Goal: Check status: Check status

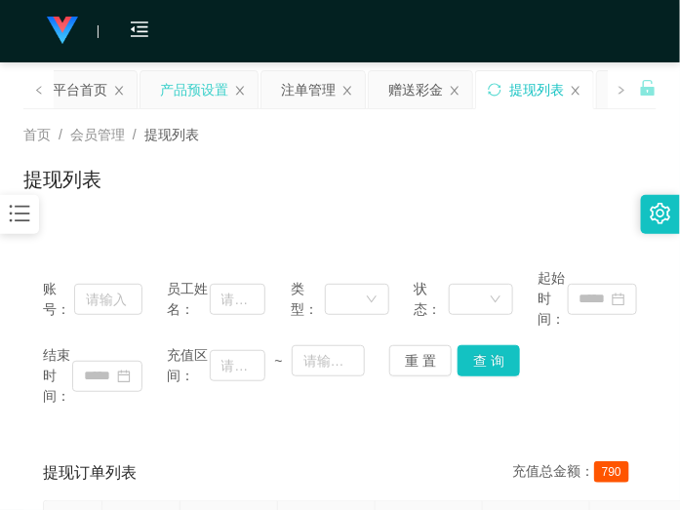
click at [201, 85] on div "产品预设置" at bounding box center [194, 89] width 68 height 37
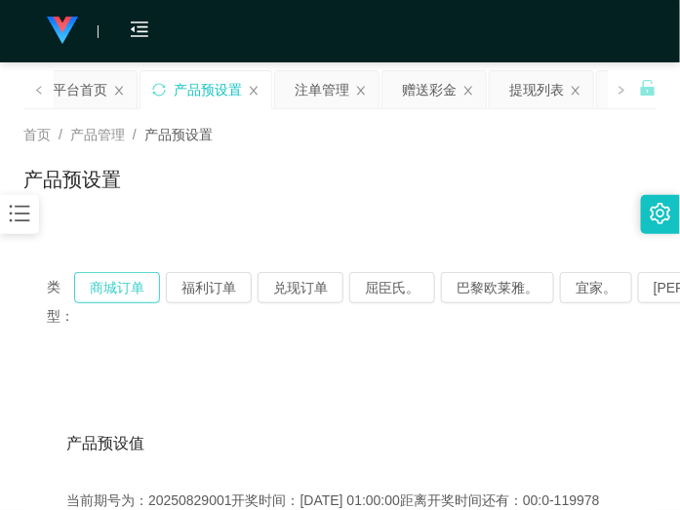
click at [119, 290] on button "商城订单" at bounding box center [117, 287] width 86 height 31
click at [132, 294] on button "商城订单" at bounding box center [117, 287] width 86 height 31
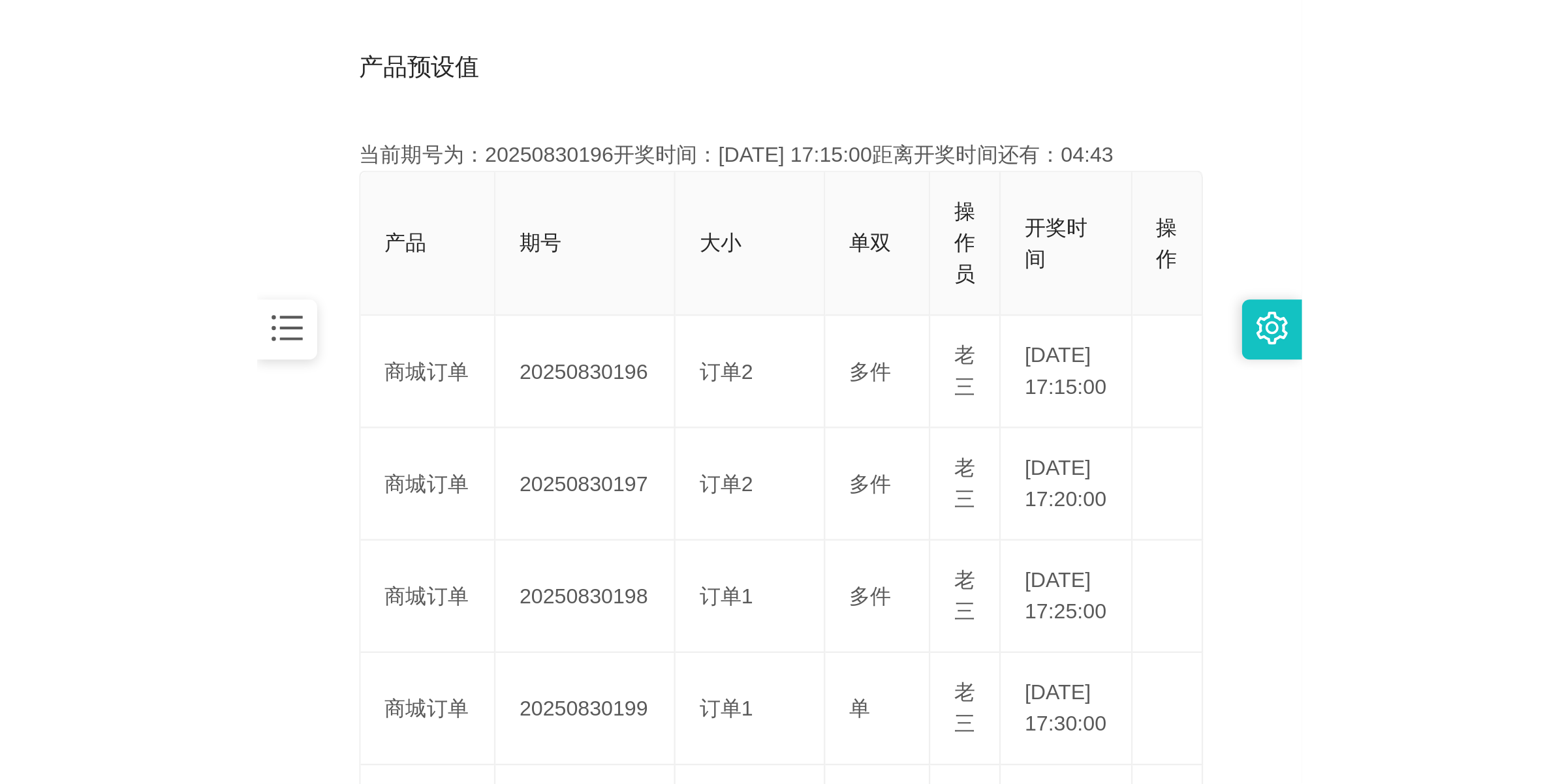
scroll to position [292, 0]
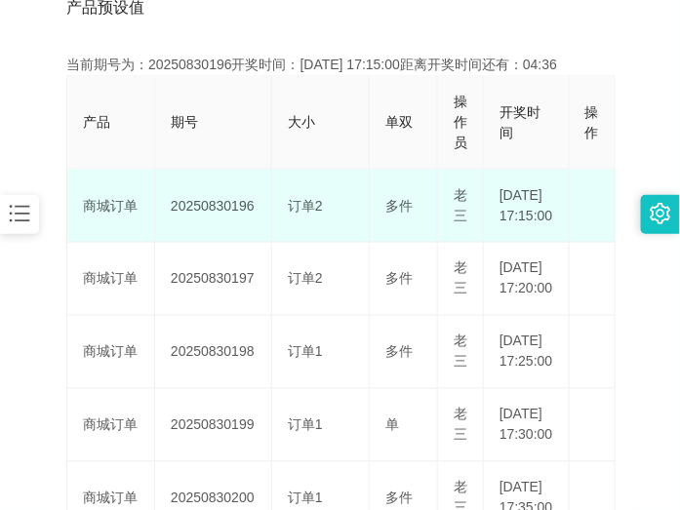
click at [227, 211] on td "20250830196" at bounding box center [213, 206] width 117 height 73
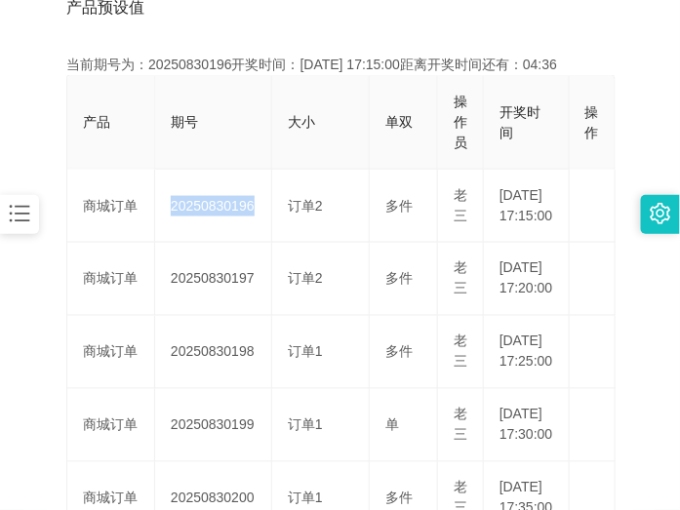
copy td "20250830196"
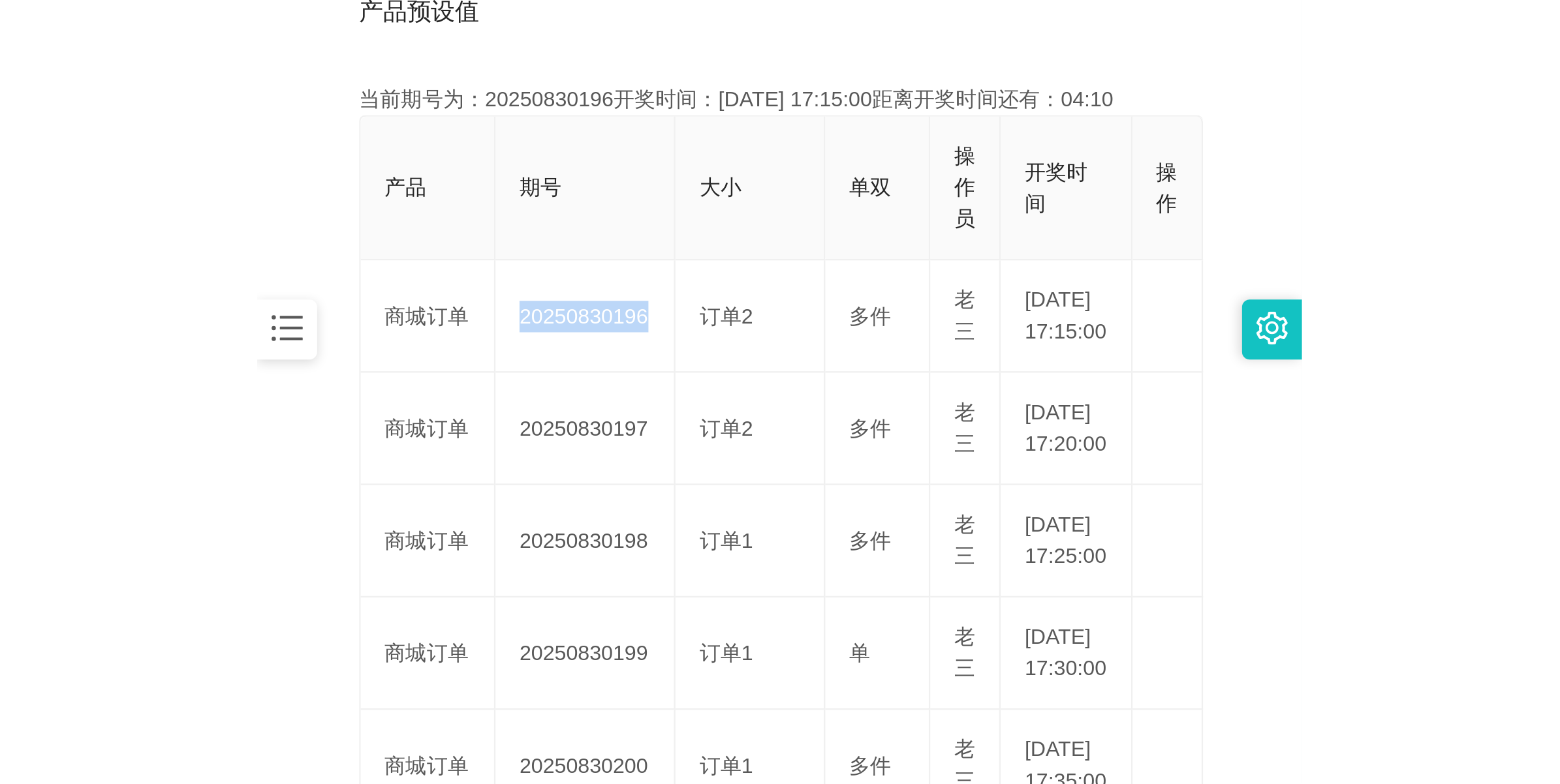
scroll to position [47, 0]
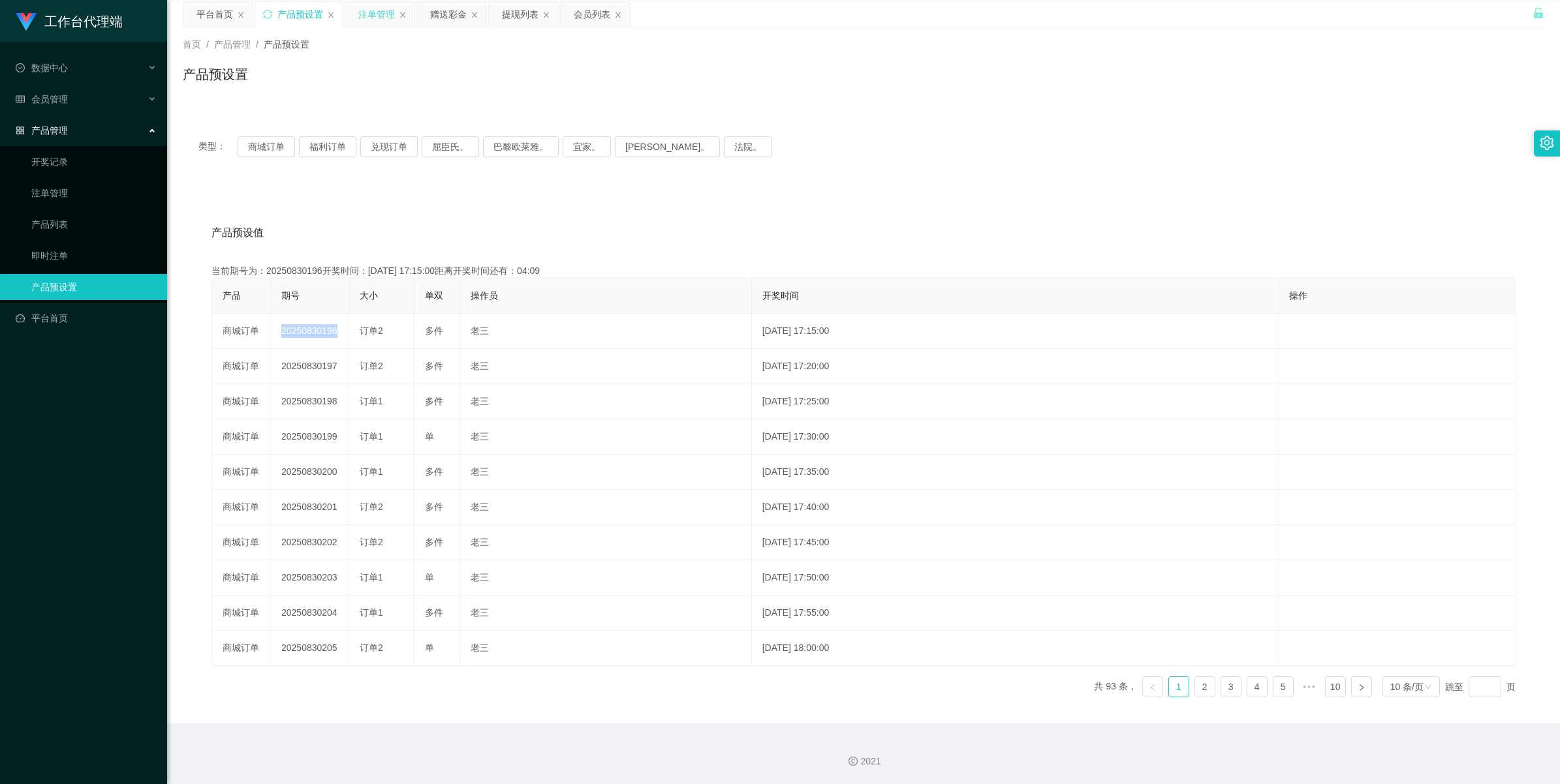
click at [389, 16] on div "注单管理" at bounding box center [376, 14] width 37 height 25
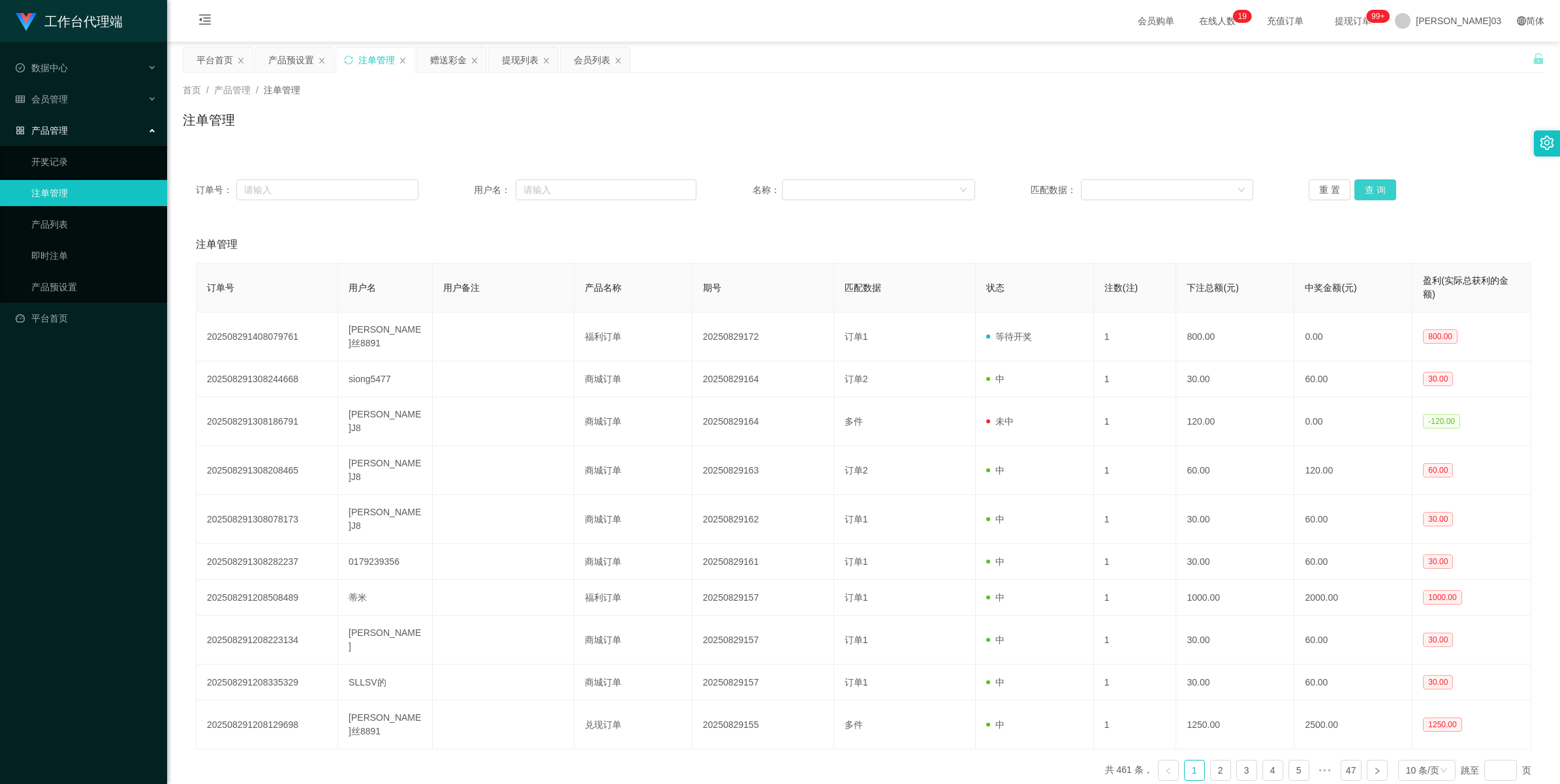
click at [454, 191] on button "查 询" at bounding box center [1375, 189] width 41 height 21
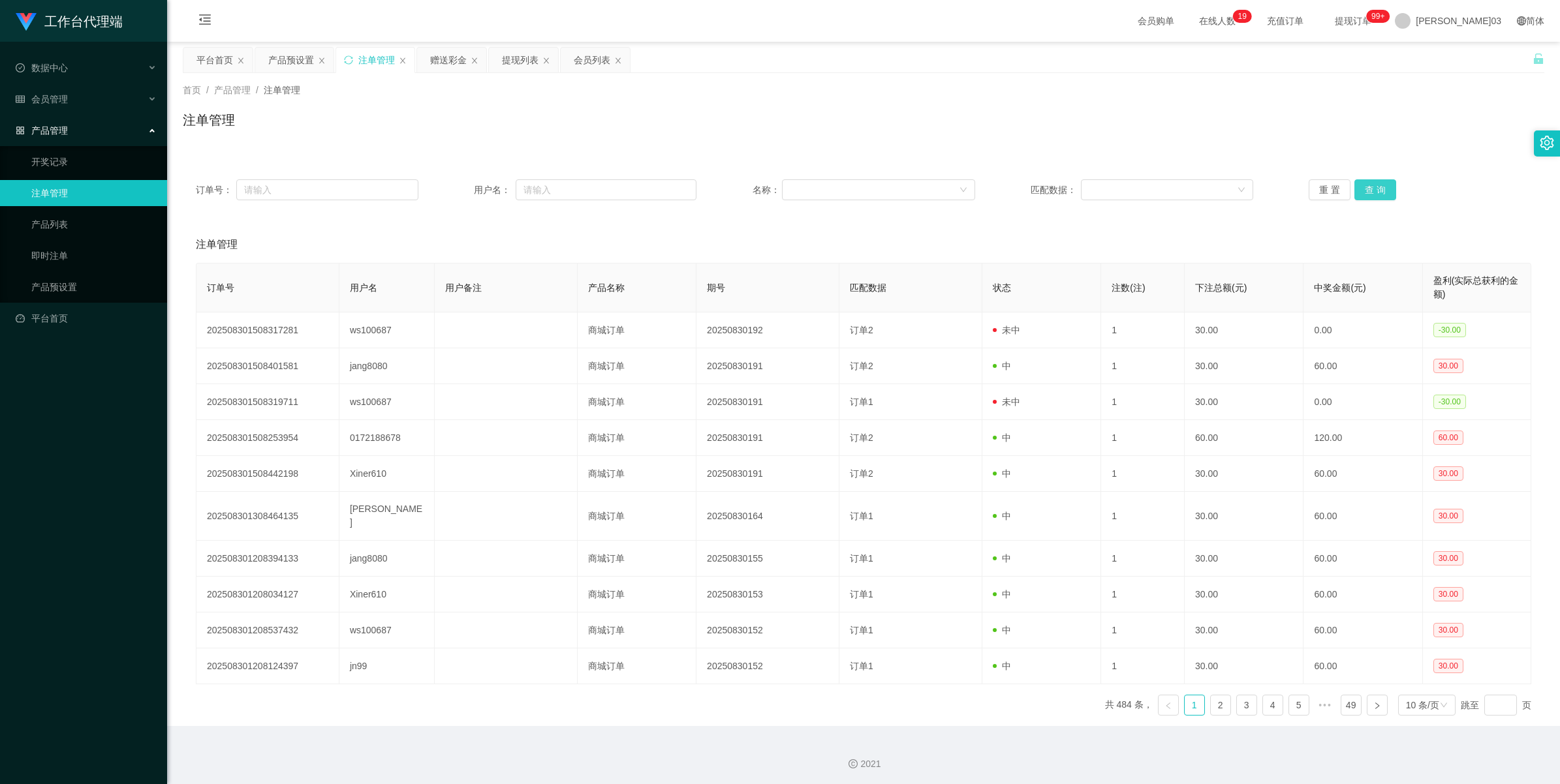
click at [454, 190] on button "查 询" at bounding box center [1375, 189] width 41 height 21
click at [454, 190] on div "重 置 查 询" at bounding box center [1420, 189] width 223 height 21
click at [454, 190] on button "查 询" at bounding box center [1375, 189] width 41 height 21
click at [454, 190] on div "重 置 查 询" at bounding box center [1420, 189] width 223 height 21
click at [454, 190] on button "查 询" at bounding box center [1375, 189] width 41 height 21
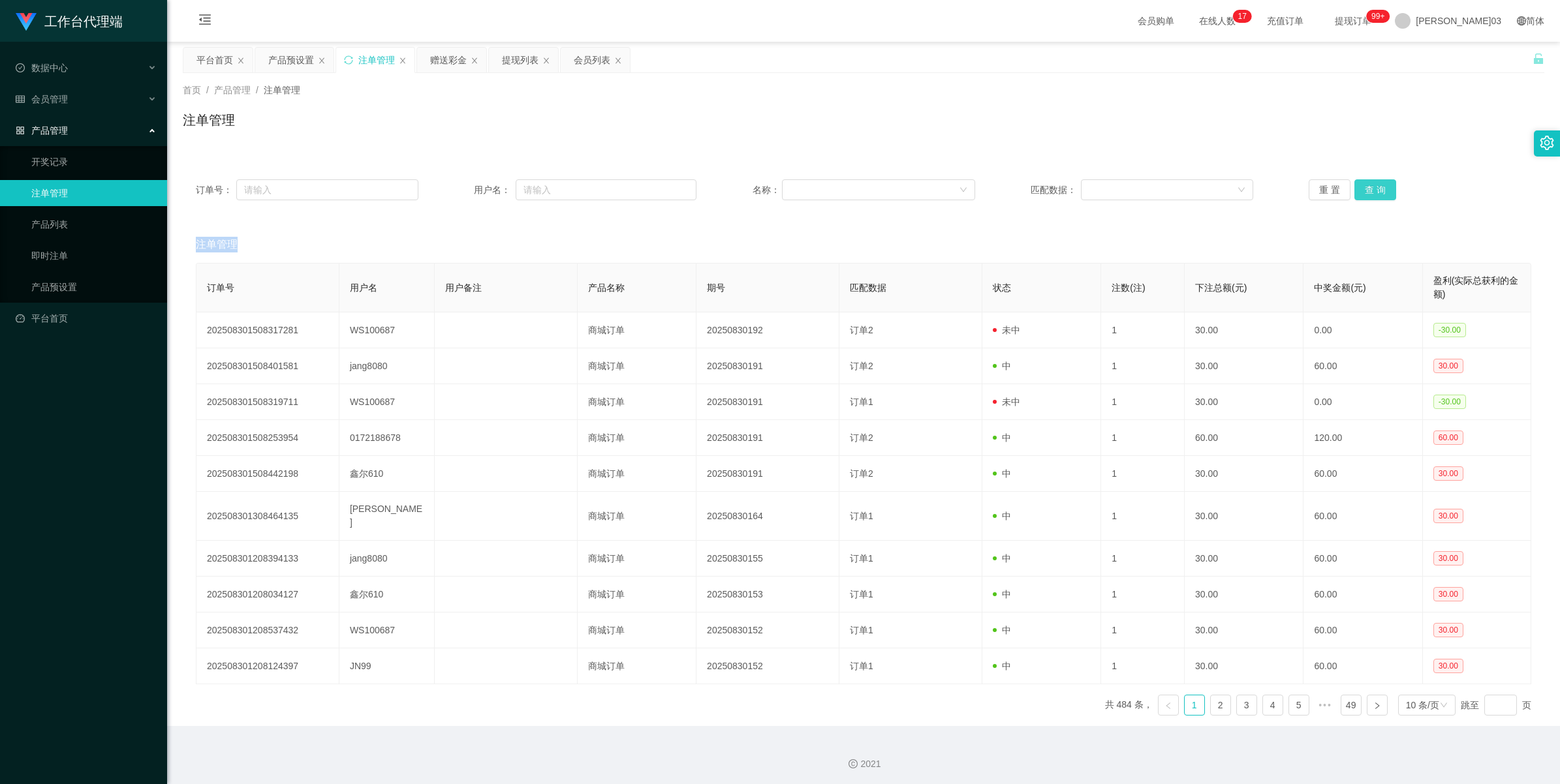
click at [454, 194] on button "查 询" at bounding box center [1375, 189] width 41 height 21
click at [454, 194] on div "重 置 查 询" at bounding box center [1420, 189] width 223 height 21
click at [454, 194] on button "查 询" at bounding box center [1375, 189] width 41 height 21
click at [454, 194] on div "重 置 查 询" at bounding box center [1420, 189] width 223 height 21
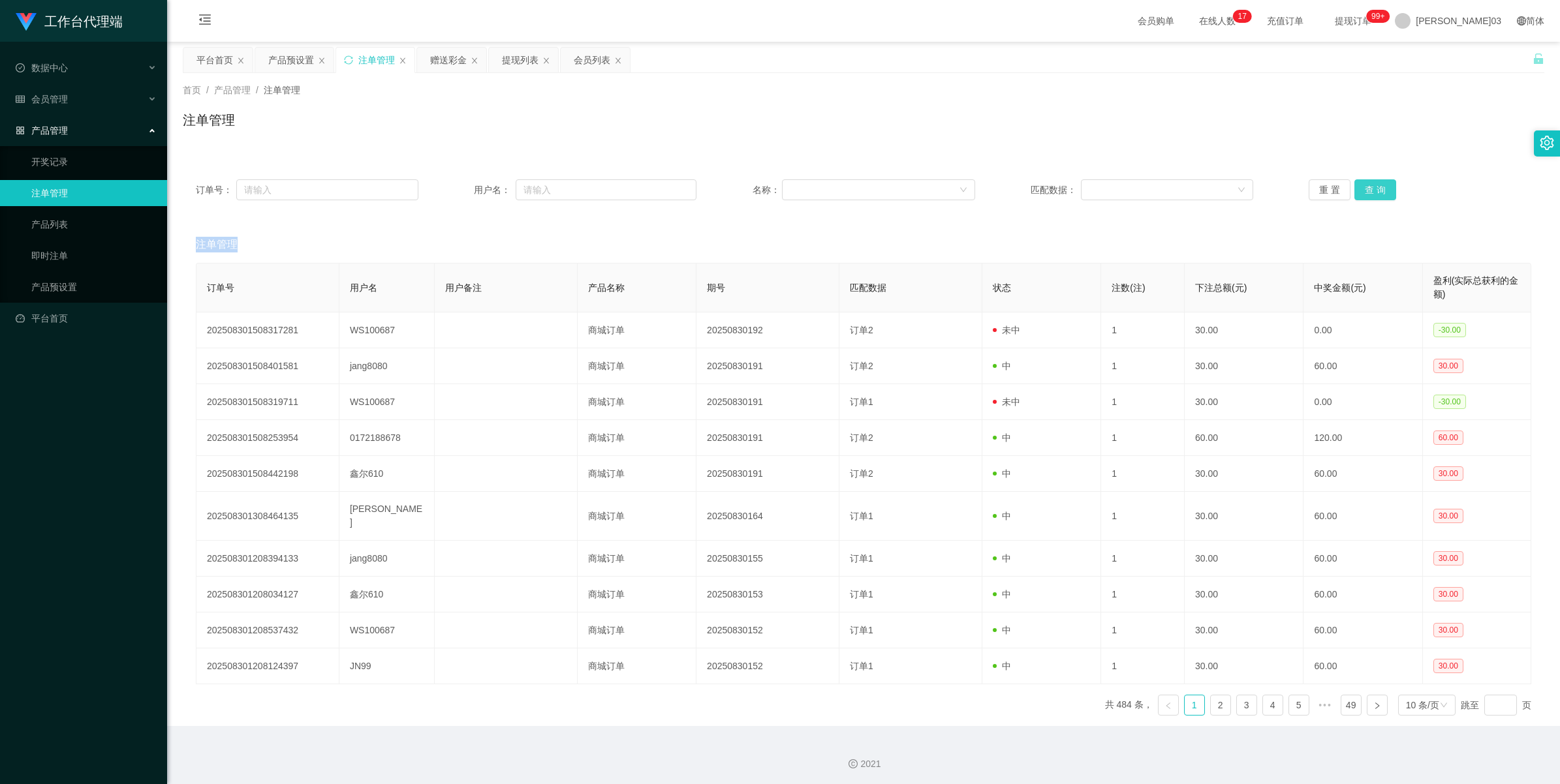
click at [454, 194] on button "查 询" at bounding box center [1375, 189] width 41 height 21
click at [454, 194] on div "重 置 查 询" at bounding box center [1420, 189] width 223 height 21
click at [454, 194] on button "查 询" at bounding box center [1375, 189] width 41 height 21
click at [454, 190] on button "查 询" at bounding box center [1375, 189] width 41 height 21
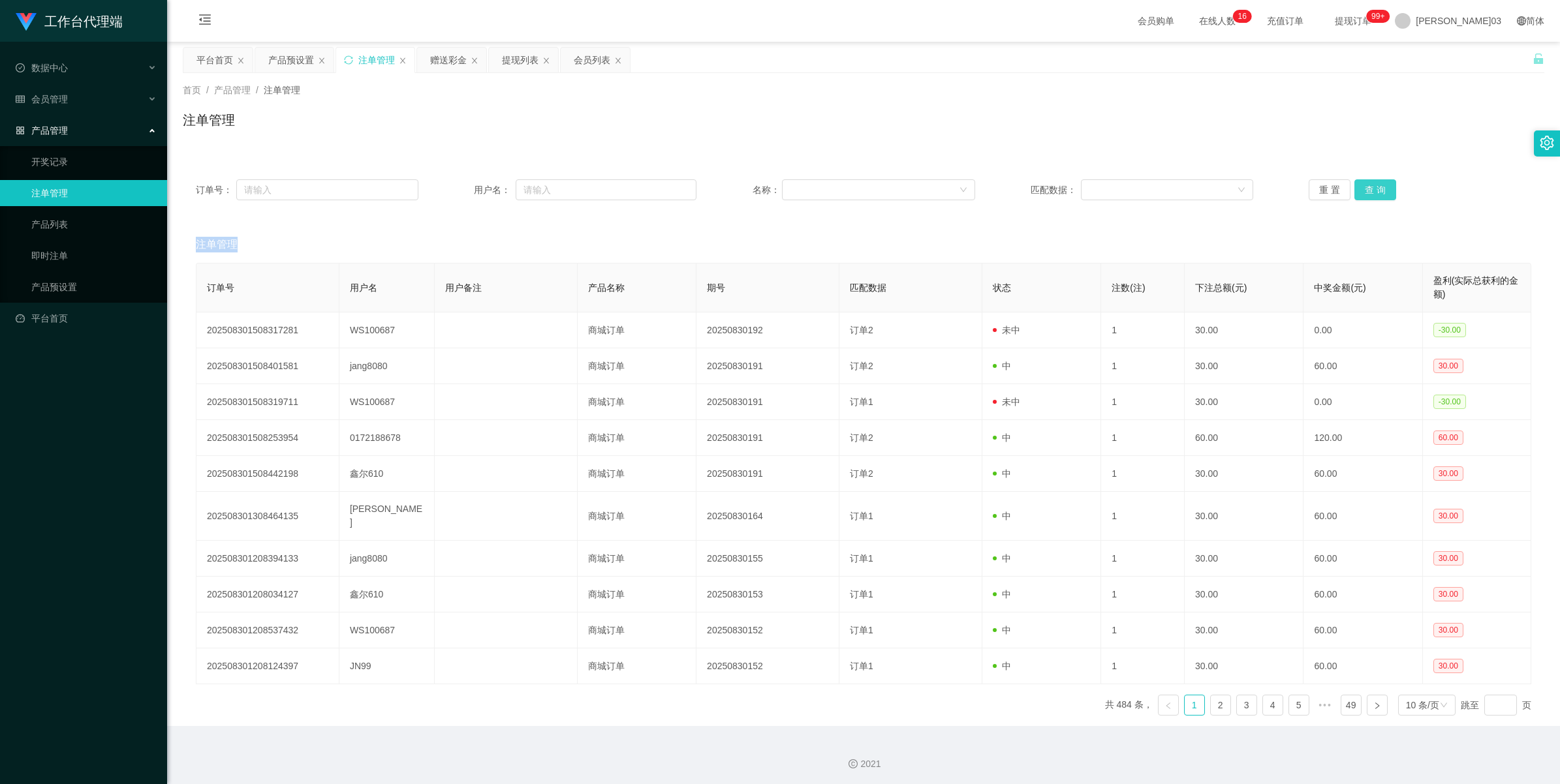
click at [454, 190] on button "查 询" at bounding box center [1375, 189] width 41 height 21
click at [454, 190] on div "重 置 查 询" at bounding box center [1420, 189] width 223 height 21
click at [454, 190] on button "查 询" at bounding box center [1375, 189] width 41 height 21
click at [454, 190] on div "重 置 查 询" at bounding box center [1420, 189] width 223 height 21
click at [454, 190] on button "查 询" at bounding box center [1375, 189] width 41 height 21
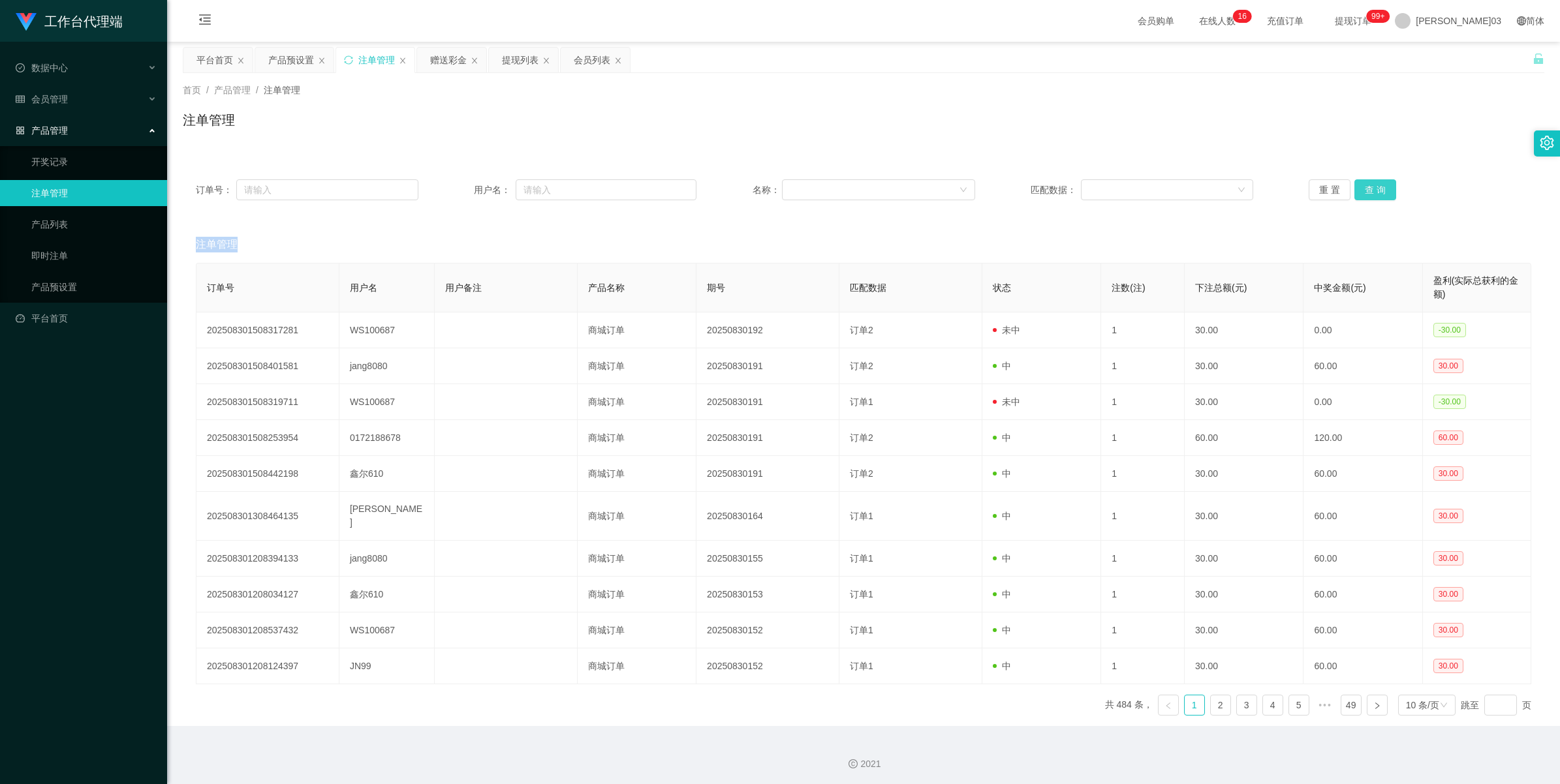
click at [454, 190] on div "重 置 查 询" at bounding box center [1420, 189] width 223 height 21
click at [454, 190] on button "查 询" at bounding box center [1375, 189] width 41 height 21
click at [454, 190] on div "重 置 查 询" at bounding box center [1420, 189] width 223 height 21
click at [454, 190] on button "查 询" at bounding box center [1375, 189] width 41 height 21
click at [454, 190] on div "重 置 查 询" at bounding box center [1420, 189] width 223 height 21
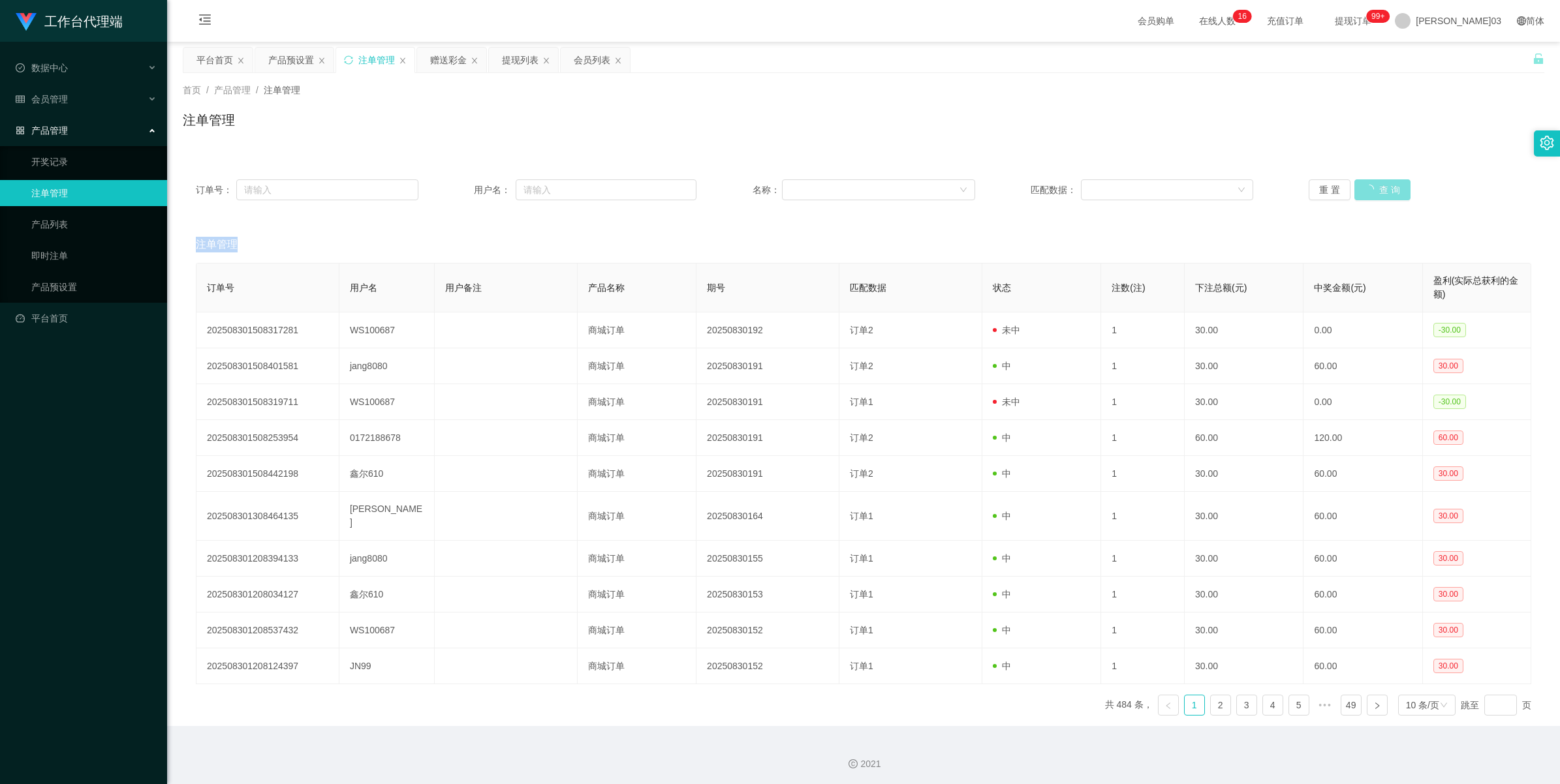
click at [454, 190] on button "查 询" at bounding box center [1383, 189] width 56 height 21
click at [454, 190] on div "重 置 查 询" at bounding box center [1420, 189] width 223 height 21
click at [454, 190] on button "查 询" at bounding box center [1383, 189] width 56 height 21
click at [454, 191] on button "查 询" at bounding box center [1375, 189] width 41 height 21
click at [454, 202] on div "订单号： 用户名： 名称： 匹配数据： 重 置 查 询" at bounding box center [863, 190] width 1362 height 47
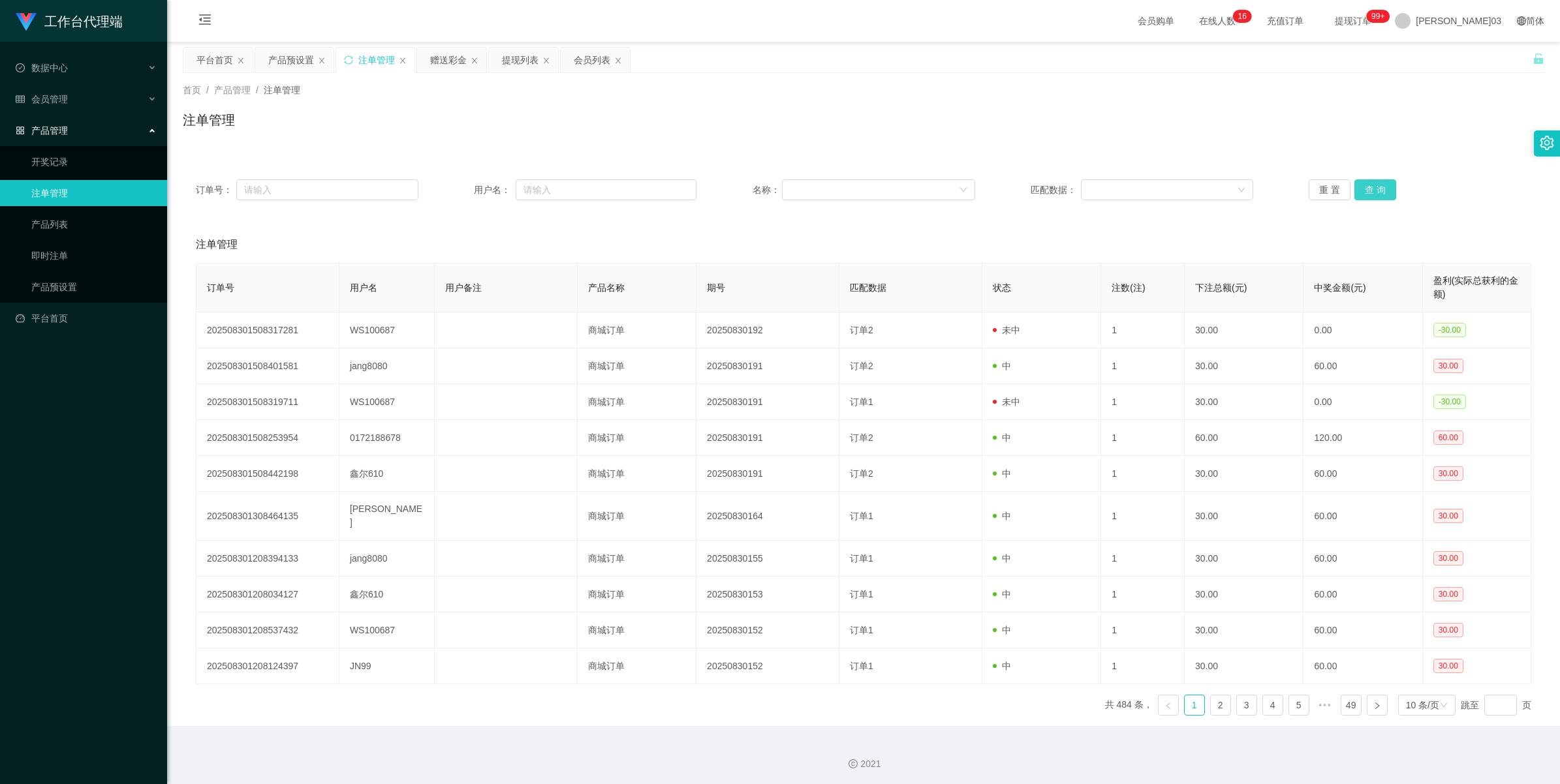
click at [454, 189] on button "查 询" at bounding box center [1375, 189] width 41 height 21
click at [454, 190] on button "查 询" at bounding box center [1375, 189] width 41 height 21
click at [454, 185] on button "查 询" at bounding box center [1375, 189] width 41 height 21
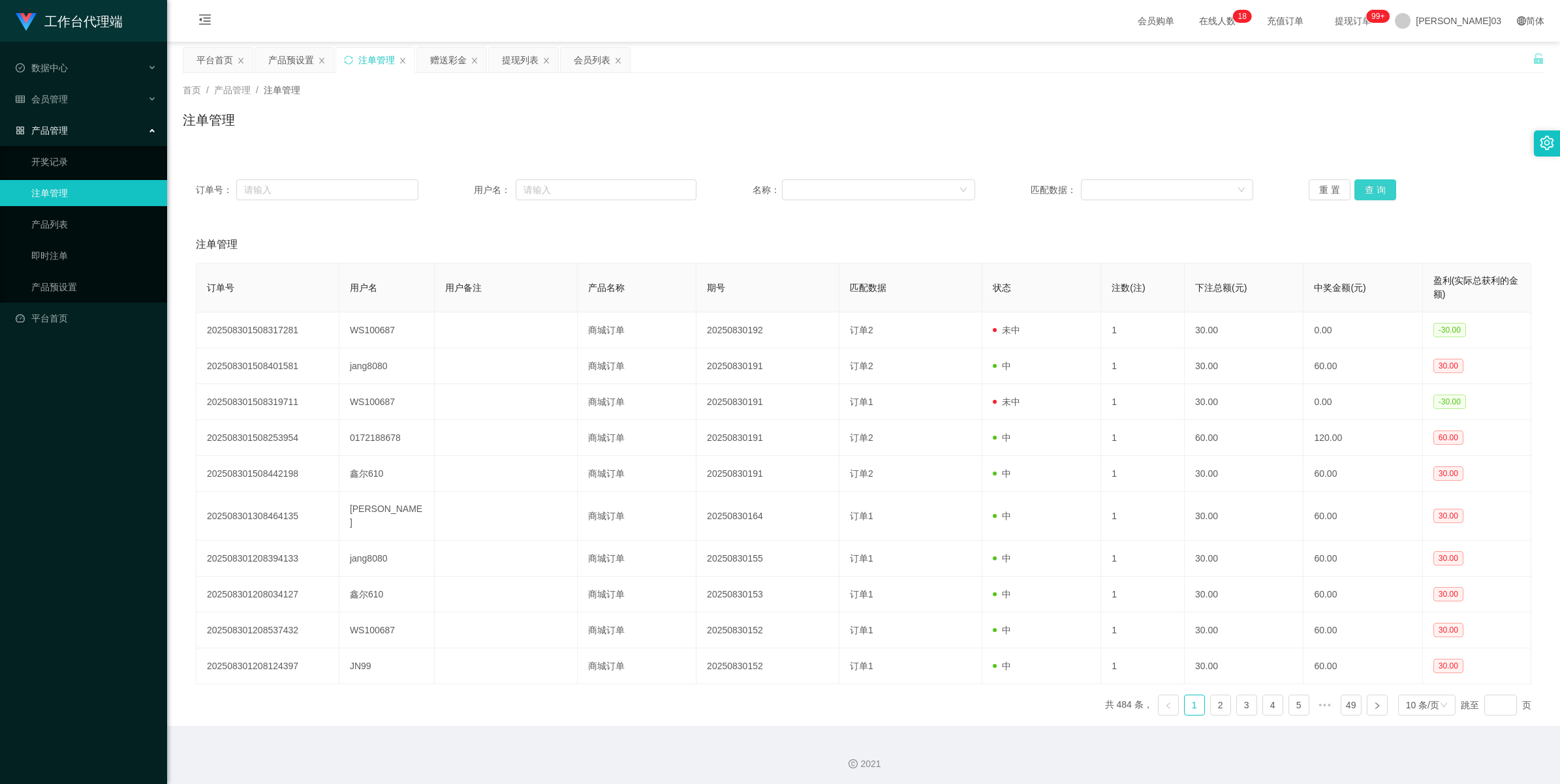
click at [454, 191] on button "查 询" at bounding box center [1375, 189] width 41 height 21
click at [454, 193] on button "查 询" at bounding box center [1375, 189] width 41 height 21
click at [454, 194] on button "查 询" at bounding box center [1375, 189] width 41 height 21
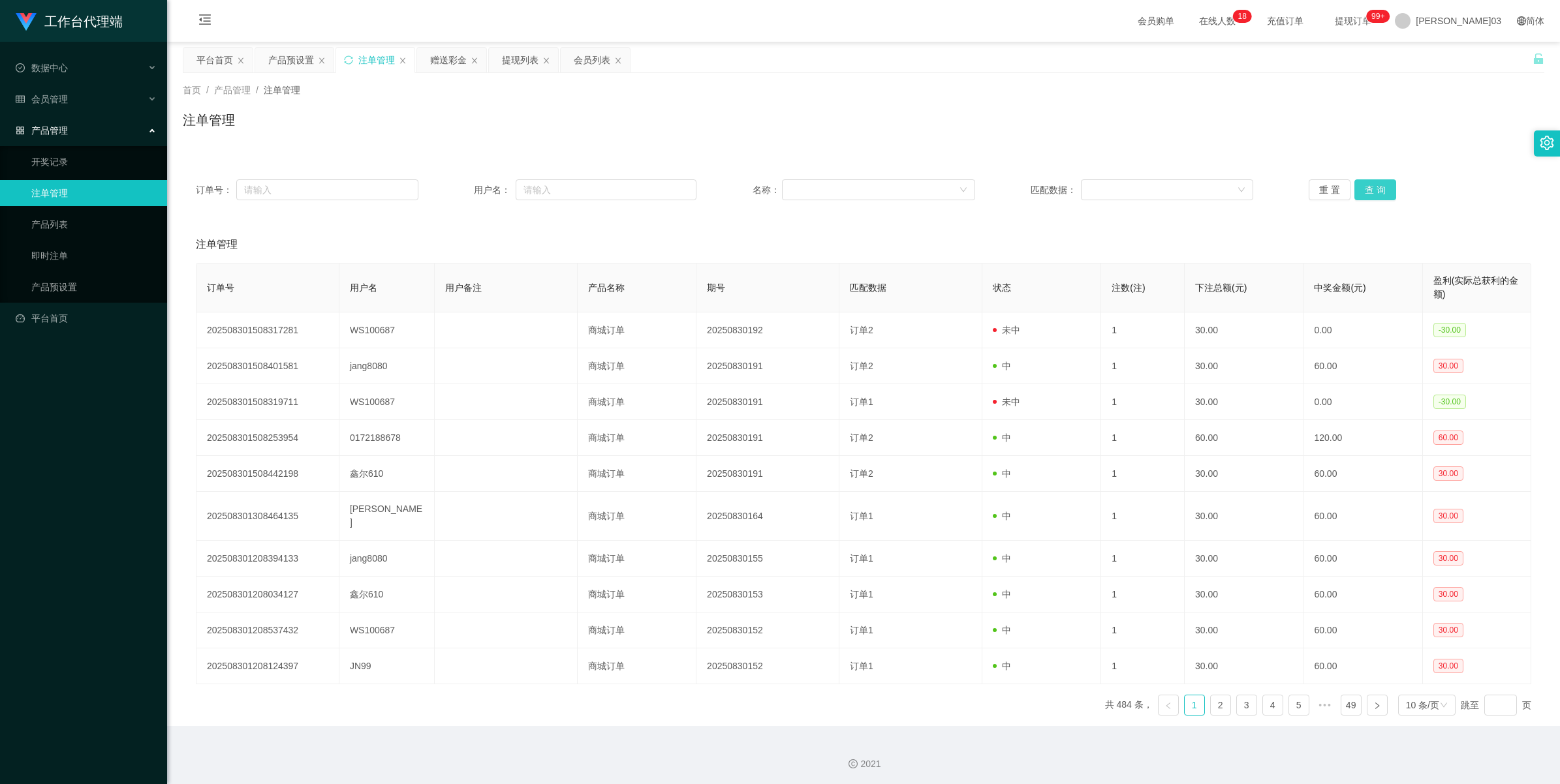
click at [454, 194] on button "查 询" at bounding box center [1375, 189] width 41 height 21
click at [454, 193] on button "查 询" at bounding box center [1375, 189] width 41 height 21
click at [454, 189] on button "查 询" at bounding box center [1375, 189] width 41 height 21
click at [454, 184] on button "查 询" at bounding box center [1375, 189] width 41 height 21
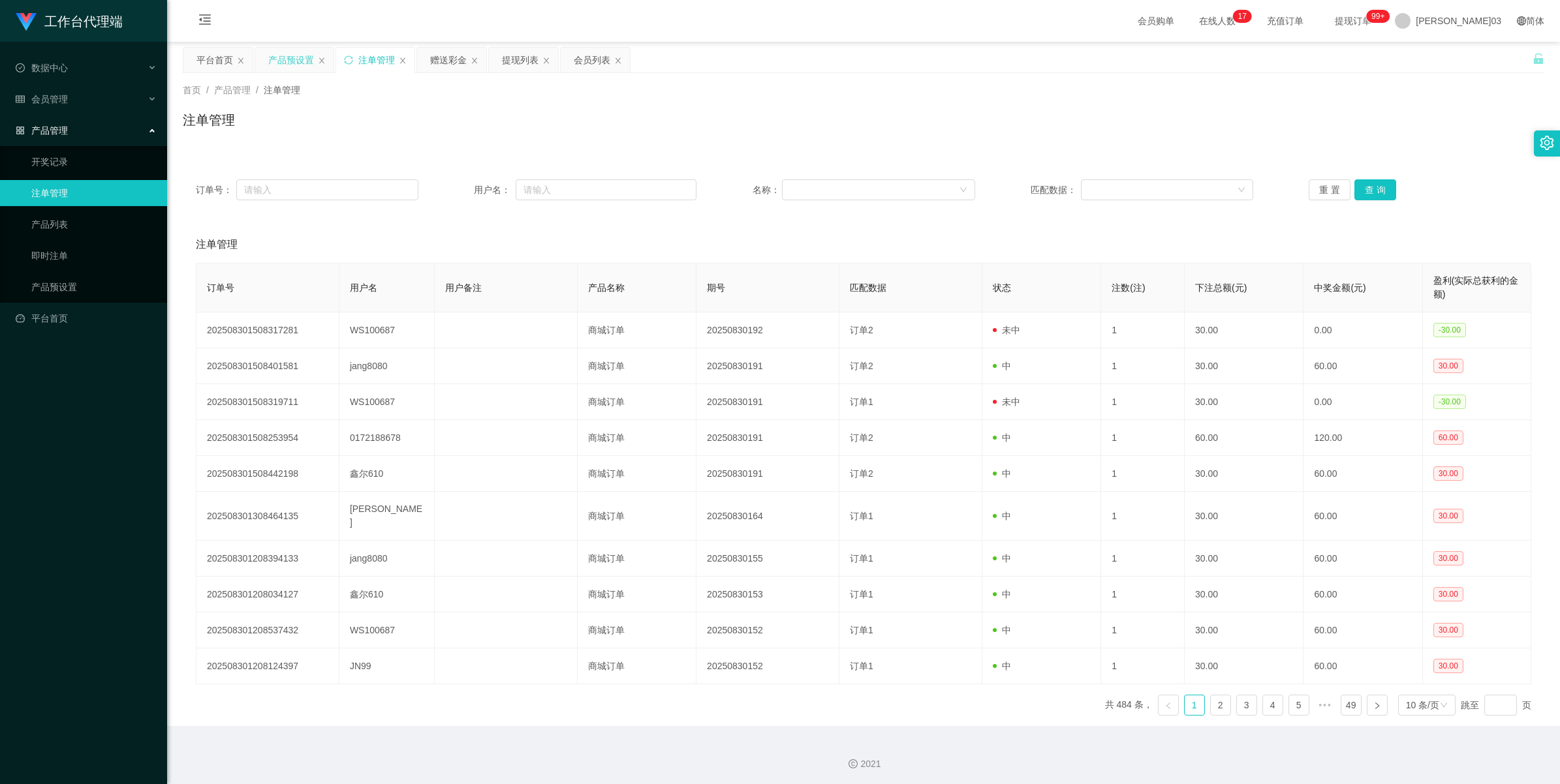
click at [305, 63] on div "产品预设置" at bounding box center [291, 60] width 46 height 25
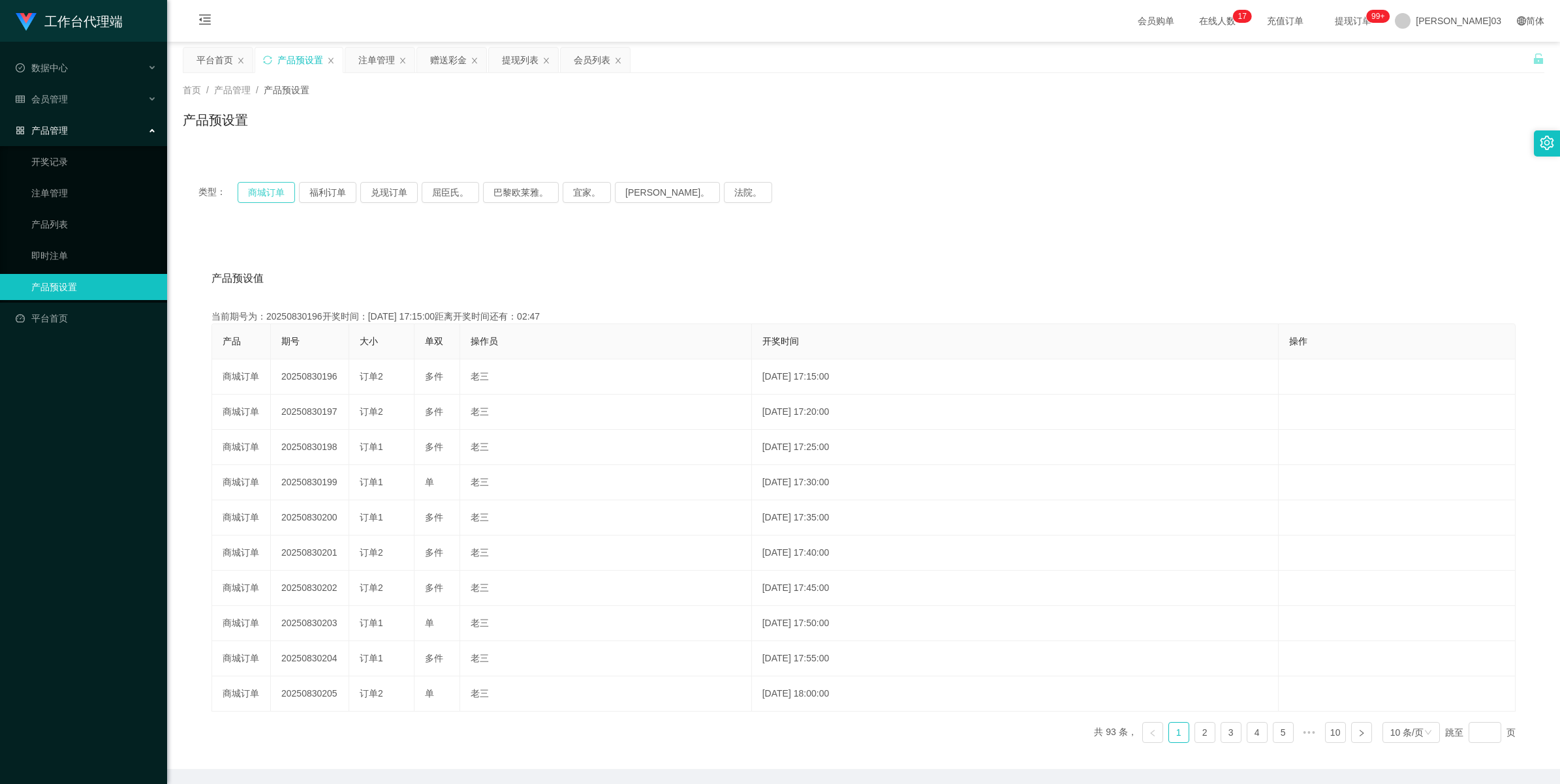
click at [274, 186] on button "商城订单" at bounding box center [266, 192] width 58 height 21
click at [377, 54] on div "注单管理" at bounding box center [376, 60] width 37 height 25
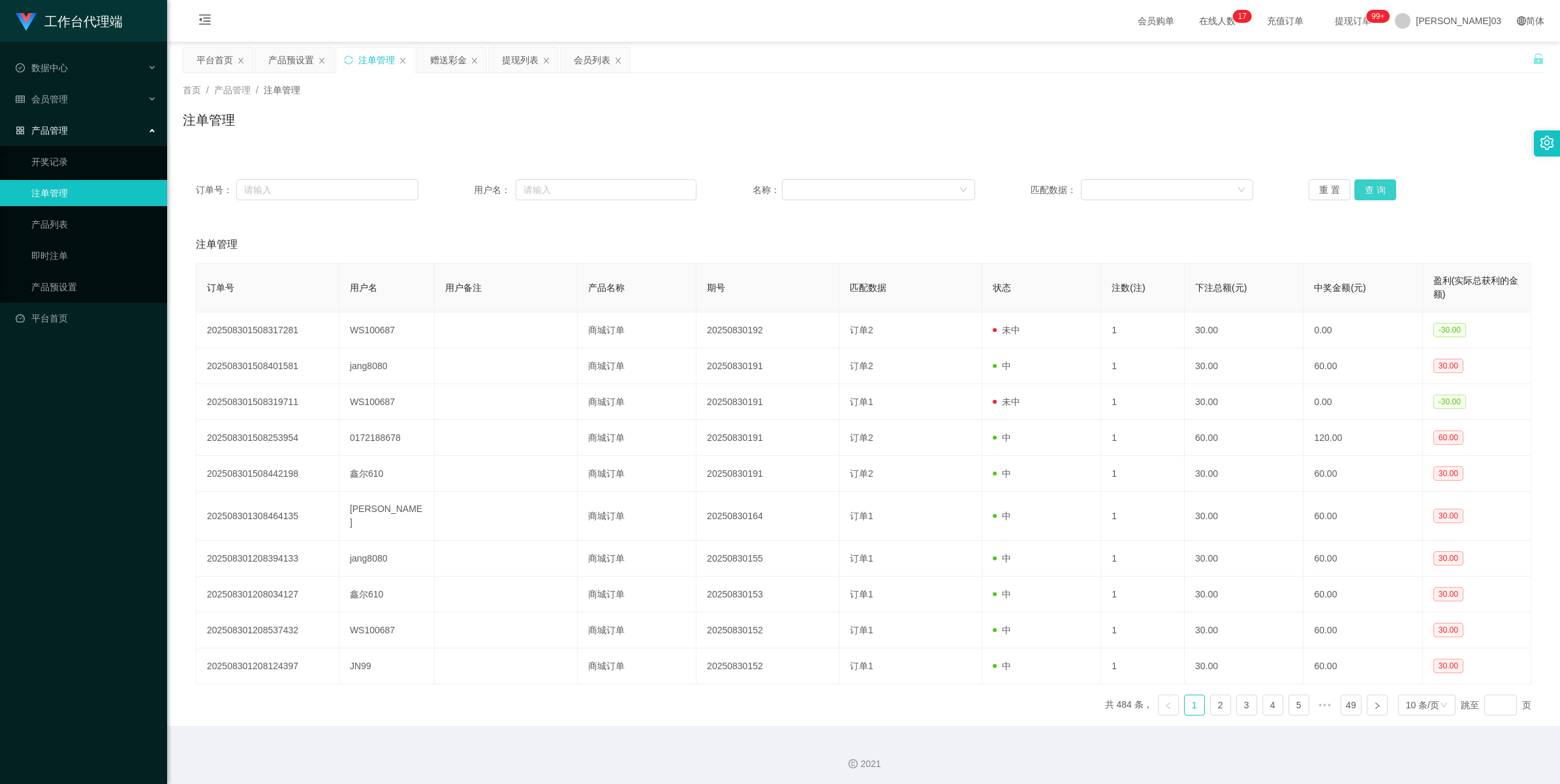
click at [454, 193] on button "查 询" at bounding box center [1375, 189] width 41 height 21
click at [454, 193] on button "查 询" at bounding box center [1383, 189] width 56 height 21
click at [454, 193] on div "重 置 查 询" at bounding box center [1420, 189] width 223 height 21
click at [454, 193] on button "查 询" at bounding box center [1383, 189] width 56 height 21
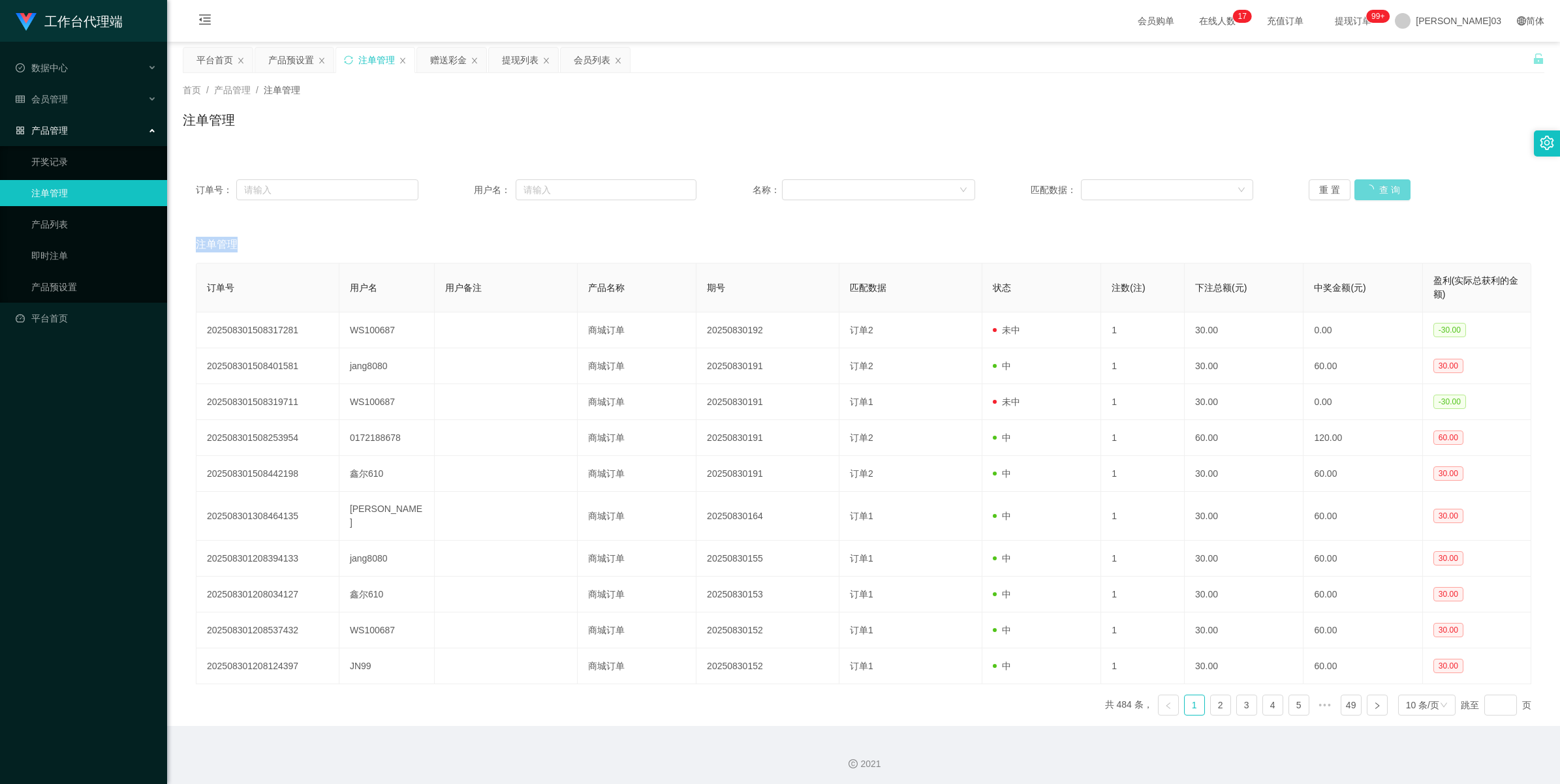
click at [454, 193] on div "重 置 查 询" at bounding box center [1420, 189] width 223 height 21
click at [454, 194] on button "查 询" at bounding box center [1375, 189] width 41 height 21
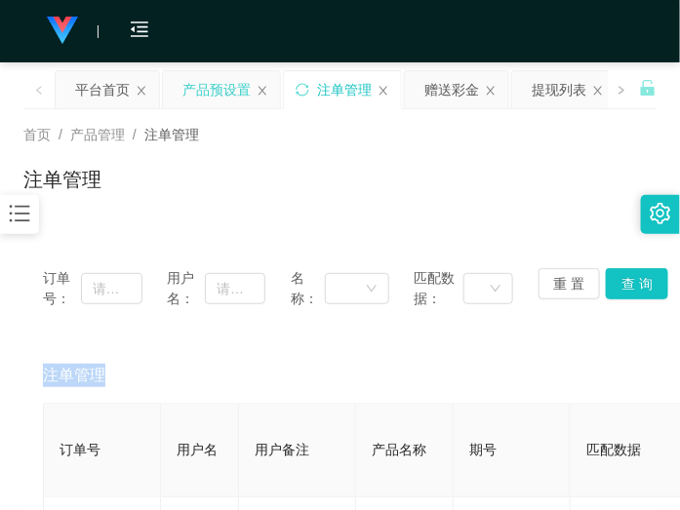
click at [201, 90] on div "产品预设置" at bounding box center [216, 89] width 68 height 37
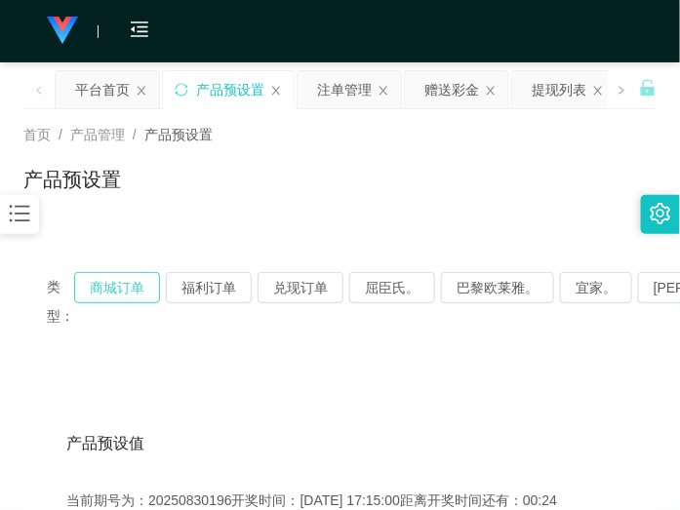
click at [84, 290] on button "商城订单" at bounding box center [117, 287] width 86 height 31
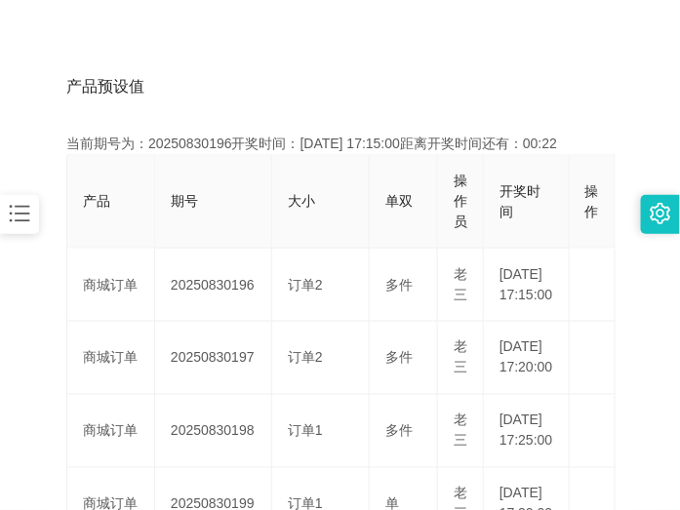
scroll to position [366, 0]
